Goal: Entertainment & Leisure: Browse casually

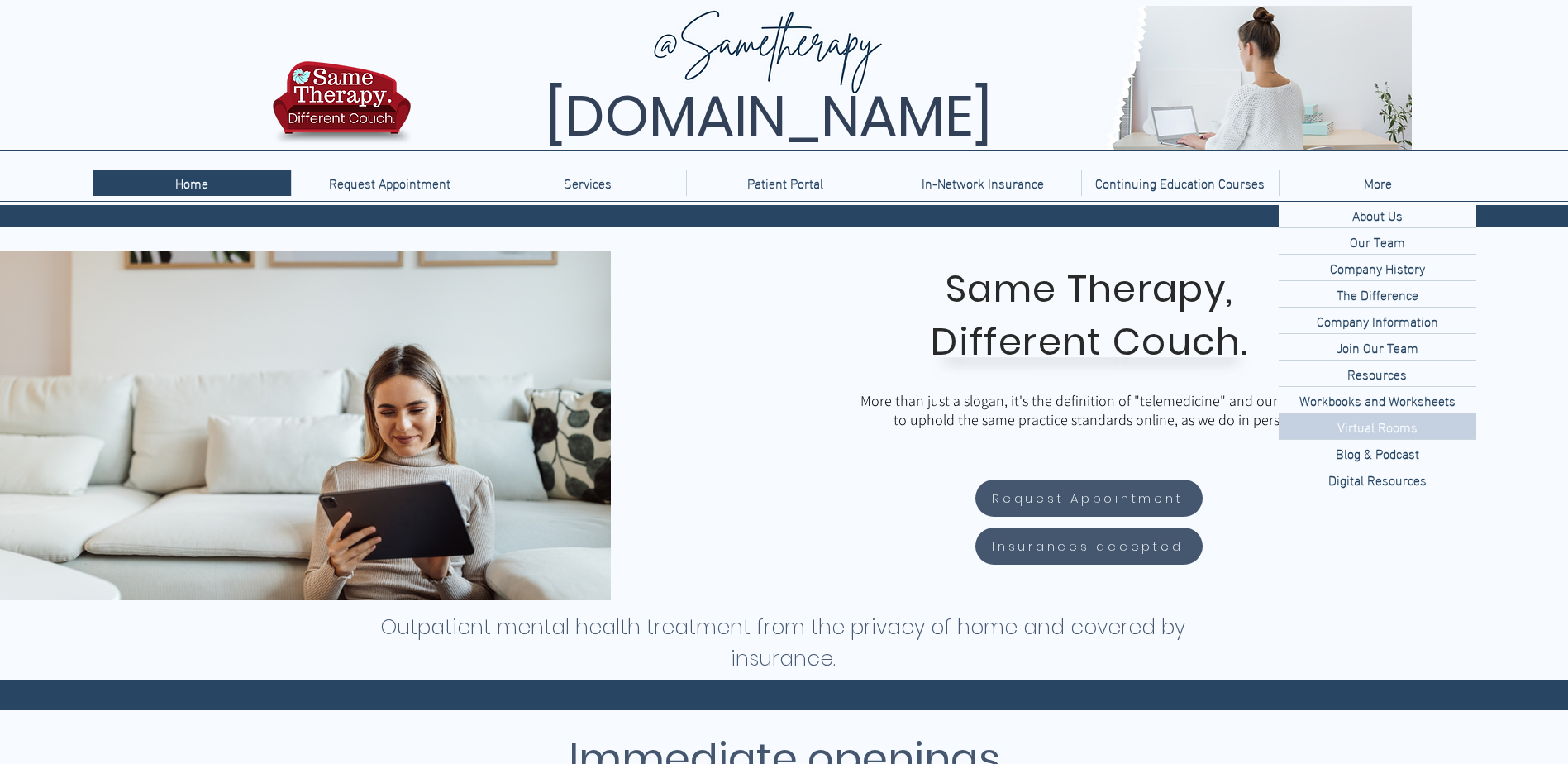
click at [1376, 431] on p "Virtual Rooms" at bounding box center [1377, 426] width 93 height 26
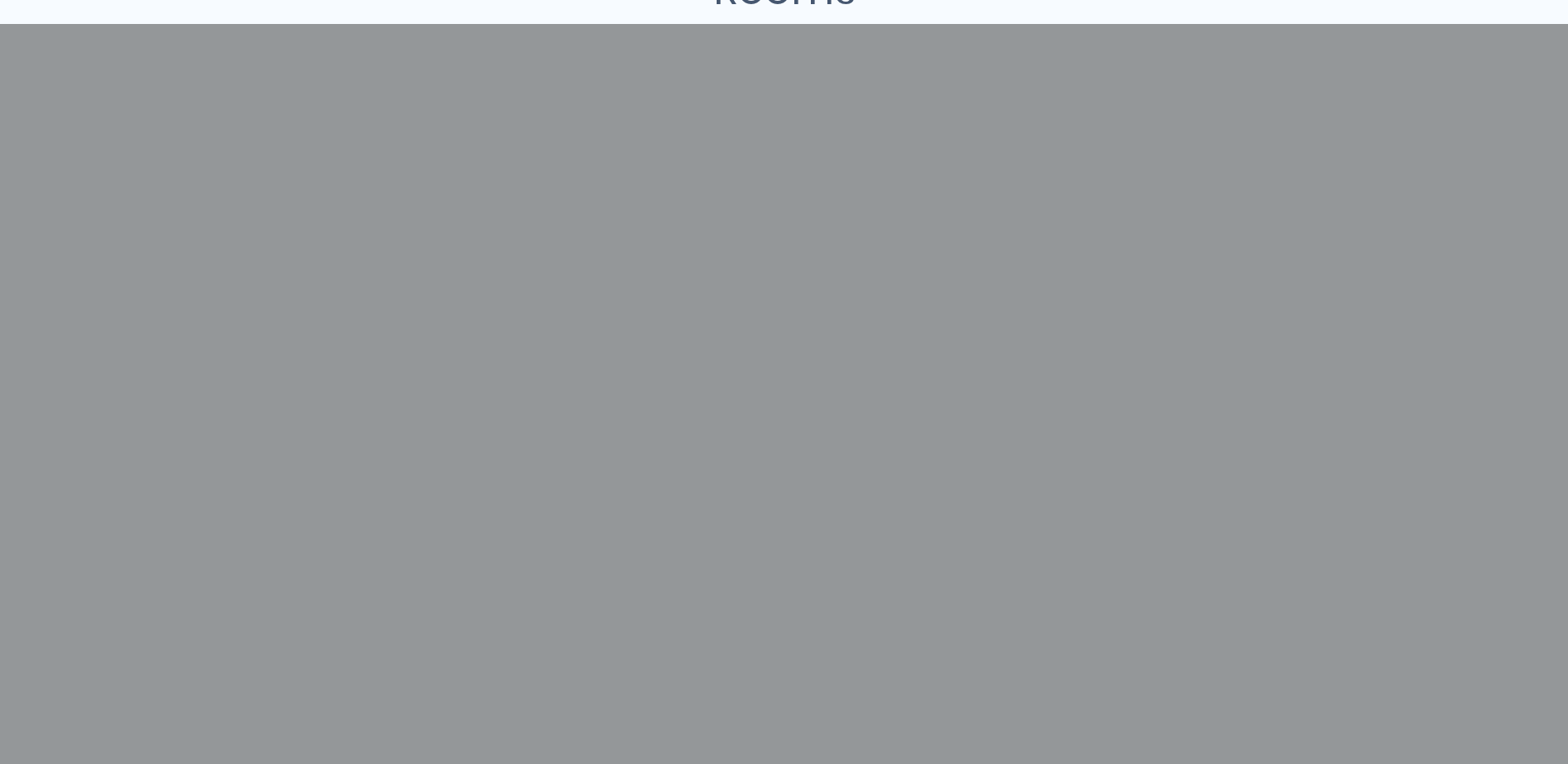
scroll to position [578, 0]
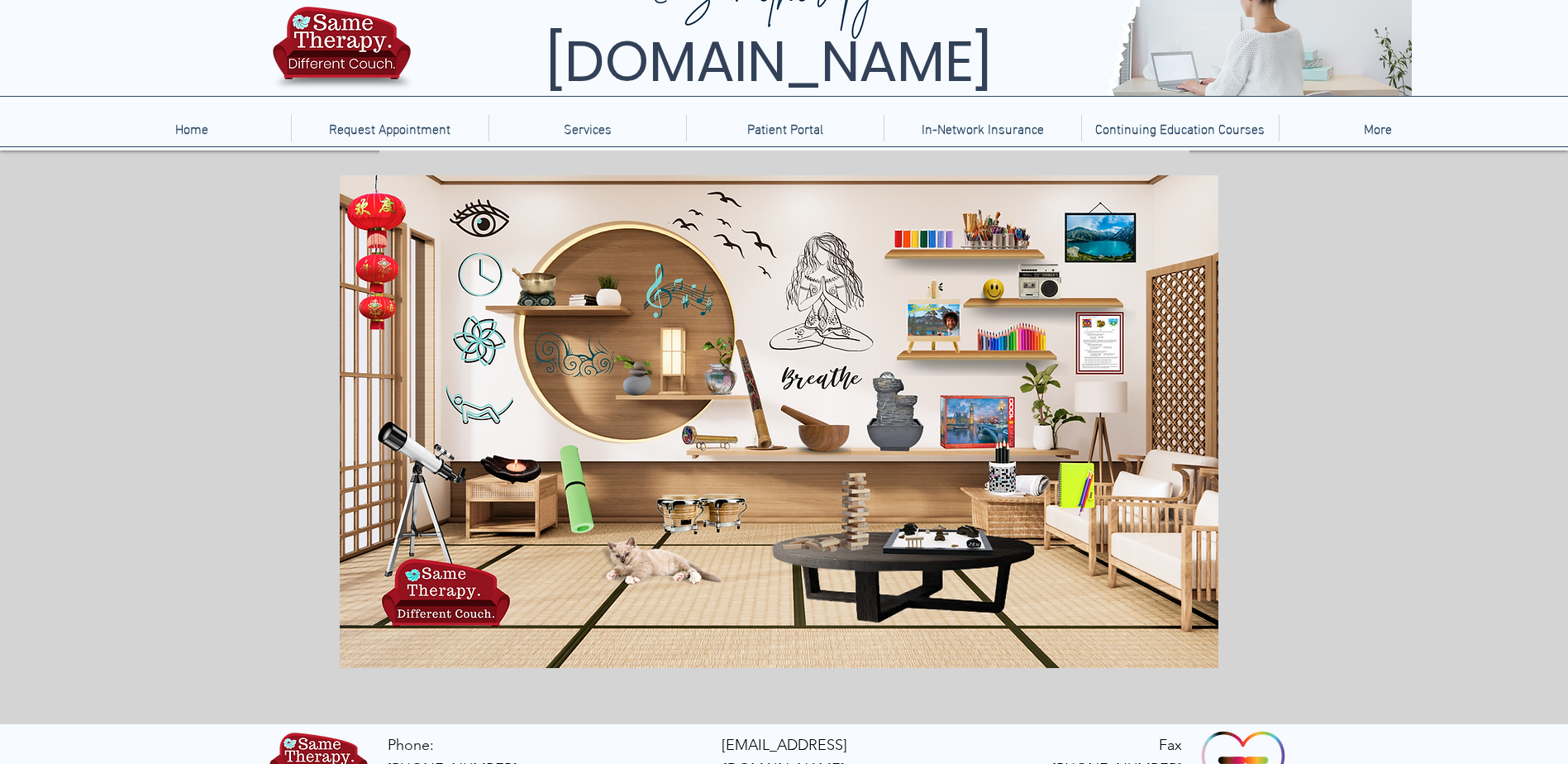
scroll to position [83, 0]
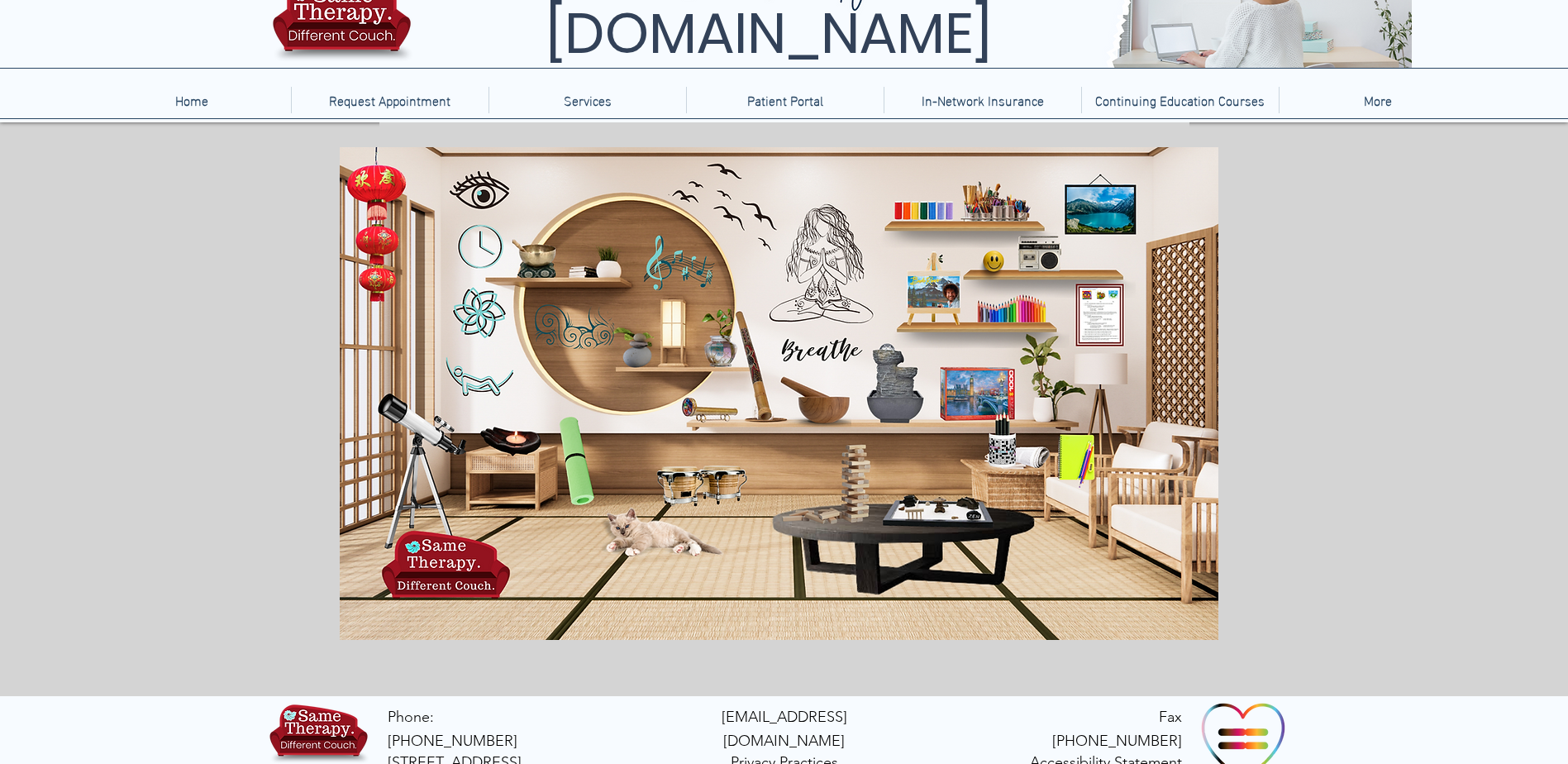
click at [972, 385] on icon "An image of a jigsaw puzzle box, when clicked brings you to a jigsaw puzzle gam…" at bounding box center [979, 388] width 76 height 52
click at [916, 210] on icon "main content" at bounding box center [916, 210] width 68 height 27
click at [1102, 318] on icon "main content" at bounding box center [1097, 309] width 44 height 60
click at [1018, 453] on icon "A mug of pencils when clicked will bring you to word games" at bounding box center [1007, 439] width 52 height 52
